Goal: Information Seeking & Learning: Learn about a topic

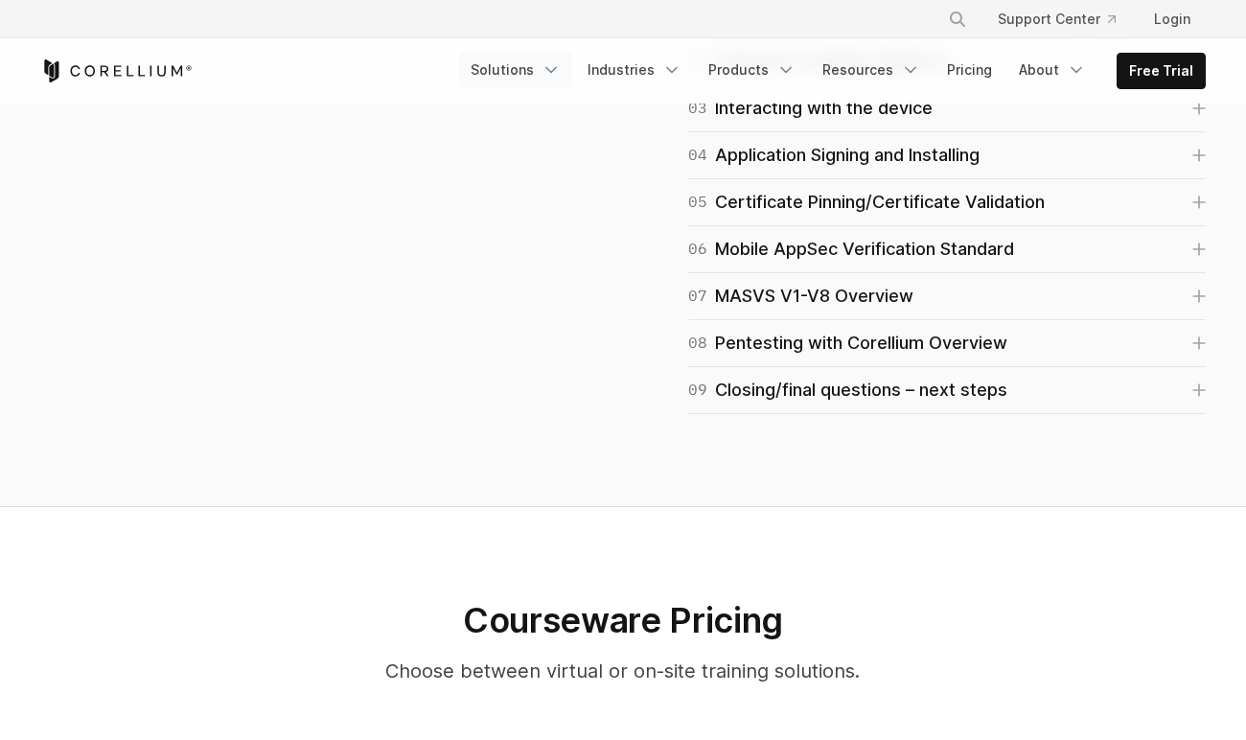
click at [539, 66] on link "Solutions" at bounding box center [515, 70] width 113 height 34
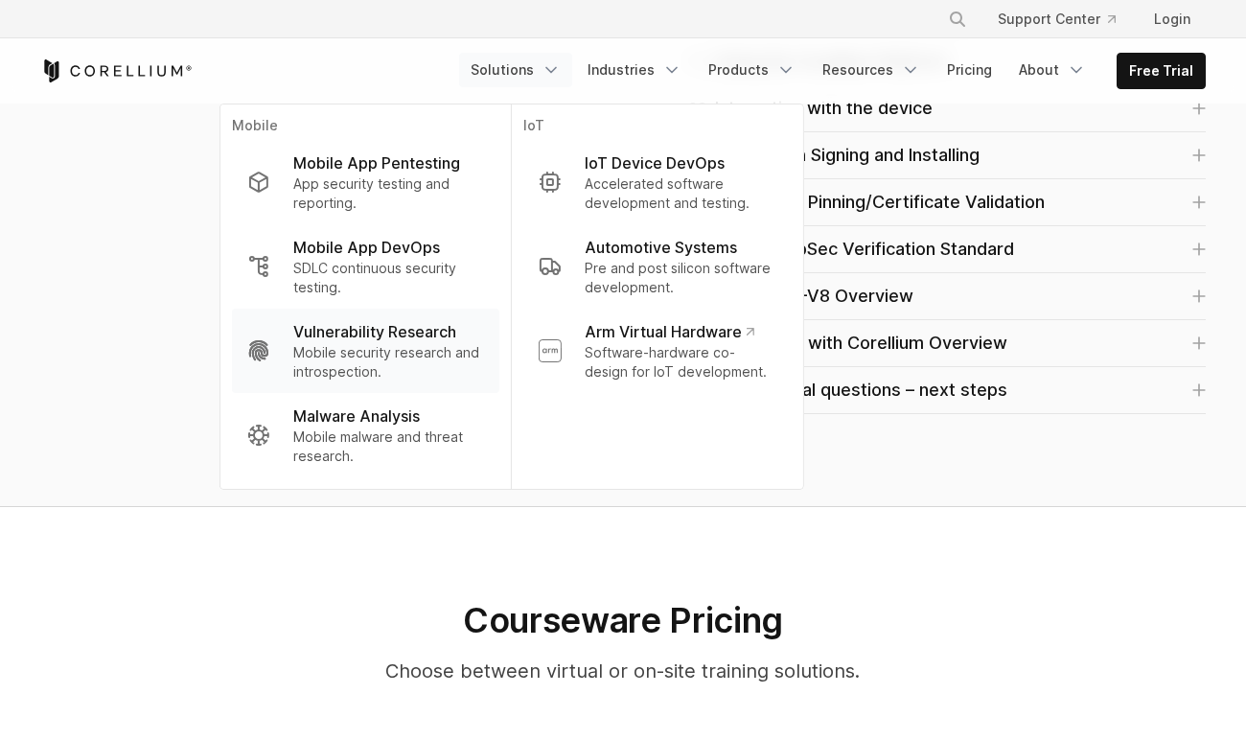
click at [359, 387] on link "Vulnerability Research Mobile security research and introspection." at bounding box center [365, 351] width 267 height 84
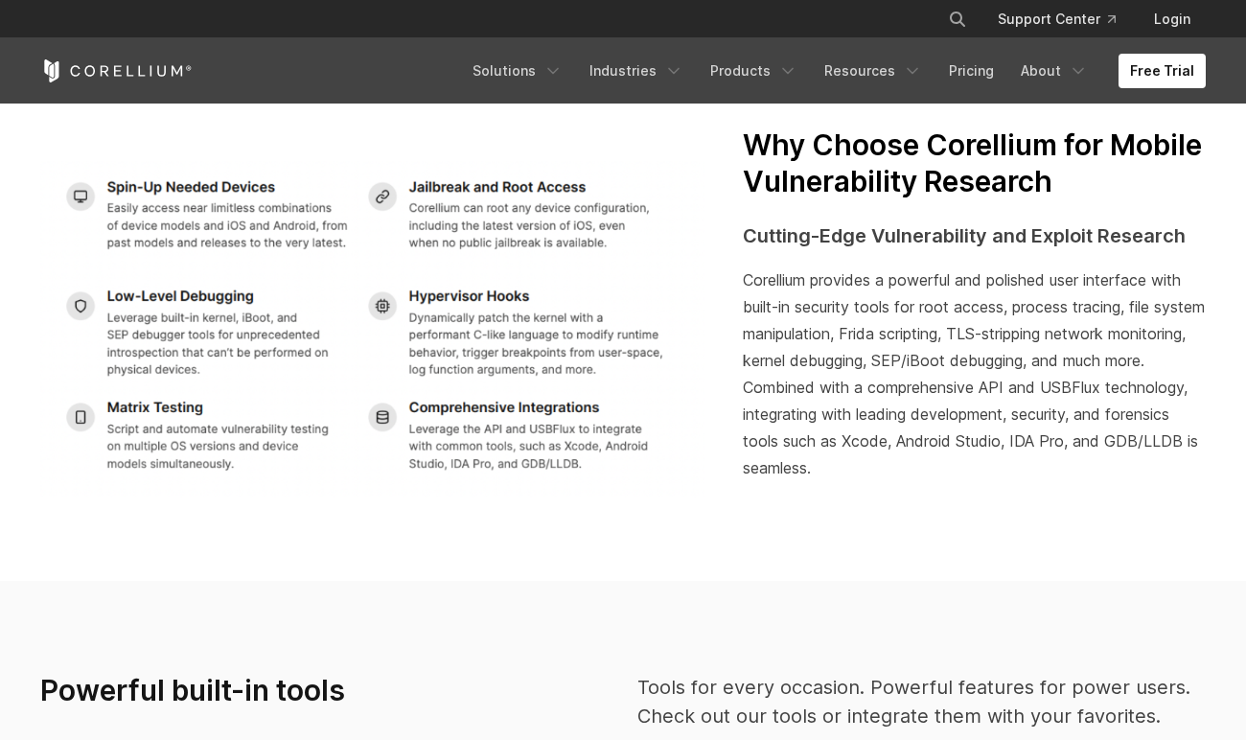
scroll to position [2466, 0]
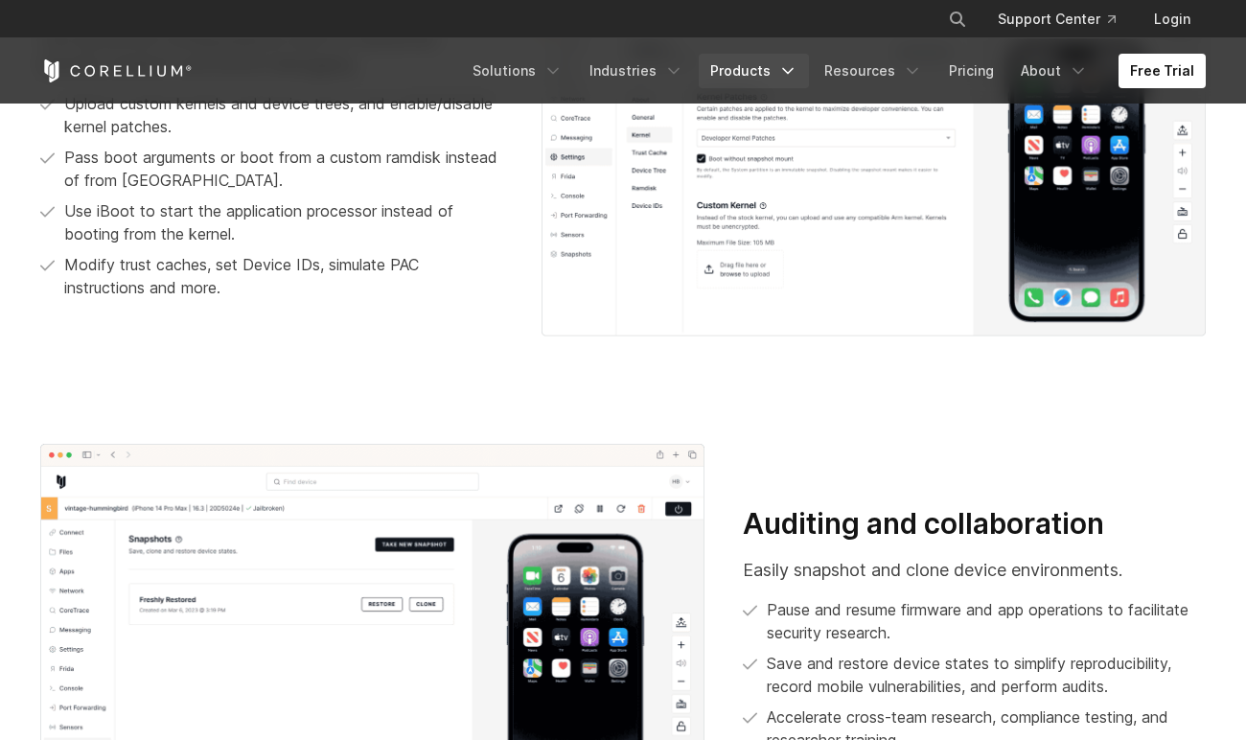
click at [753, 79] on link "Products" at bounding box center [754, 71] width 110 height 34
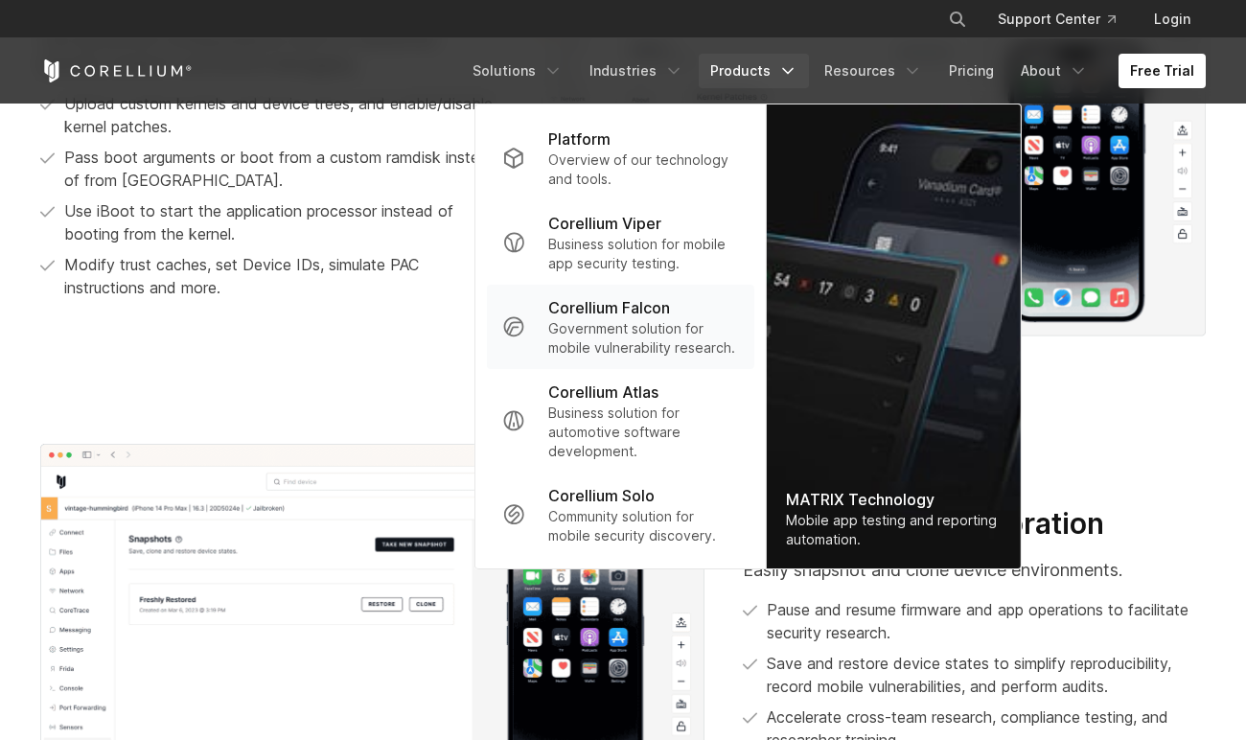
click at [651, 335] on p "Government solution for mobile vulnerability research." at bounding box center [643, 338] width 191 height 38
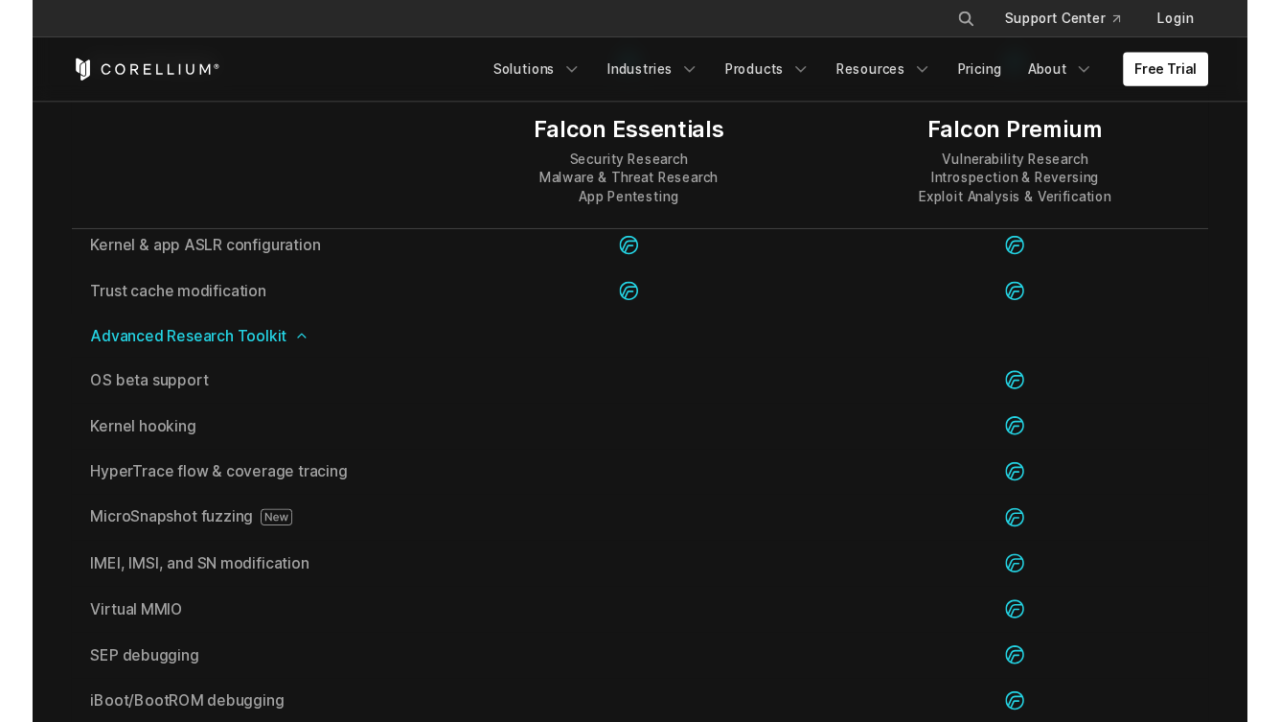
scroll to position [3729, 0]
